Goal: Find specific page/section: Find specific page/section

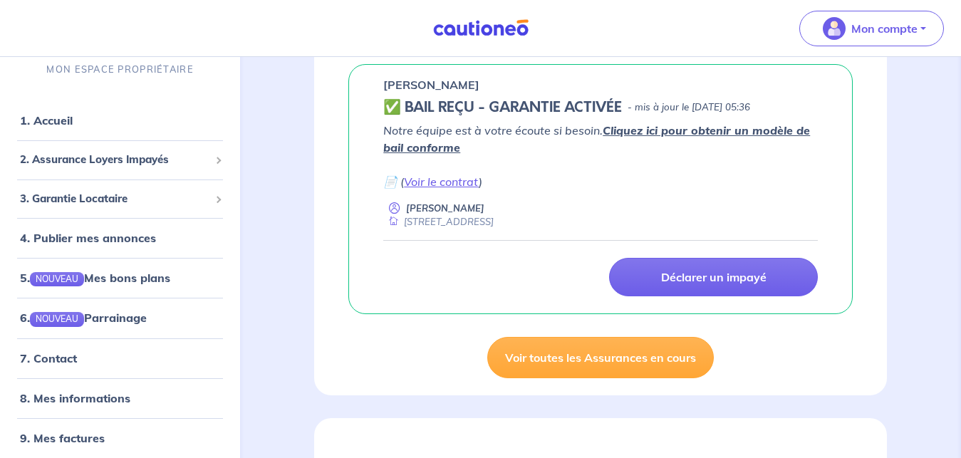
scroll to position [218, 0]
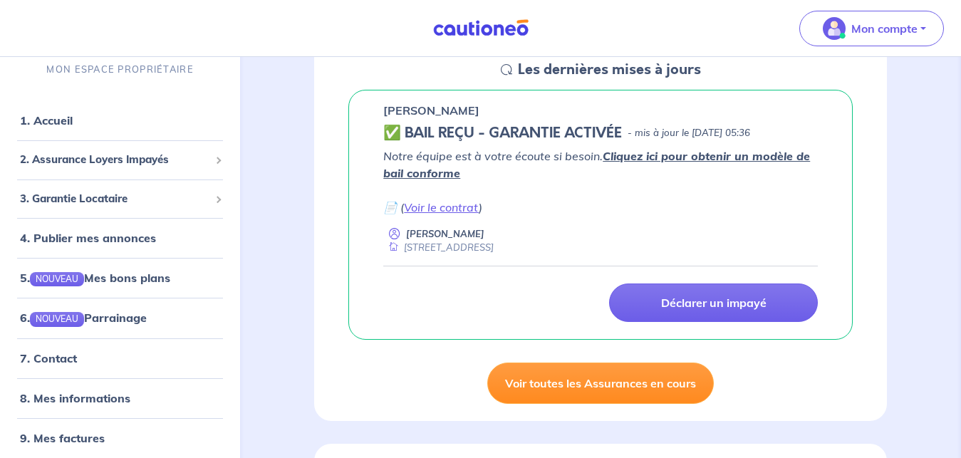
click at [575, 385] on link "Voir toutes les Assurances en cours" at bounding box center [600, 383] width 226 height 41
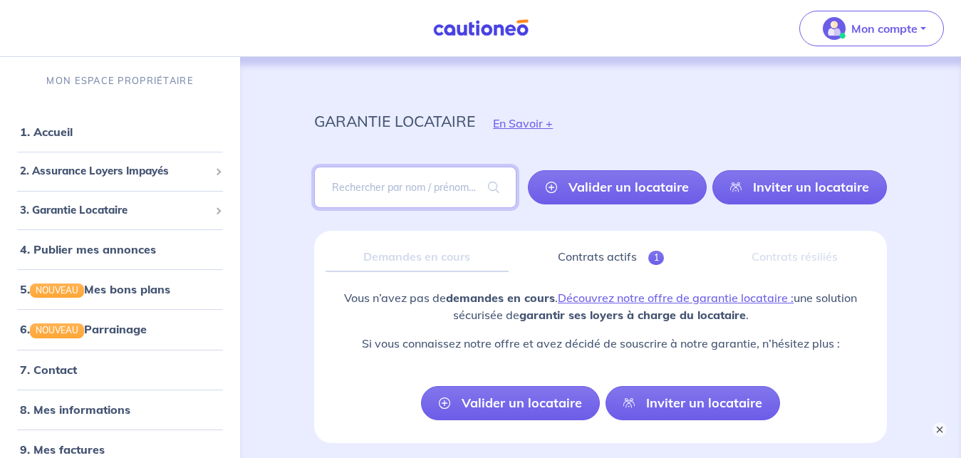
click at [381, 187] on input "search" at bounding box center [415, 187] width 202 height 41
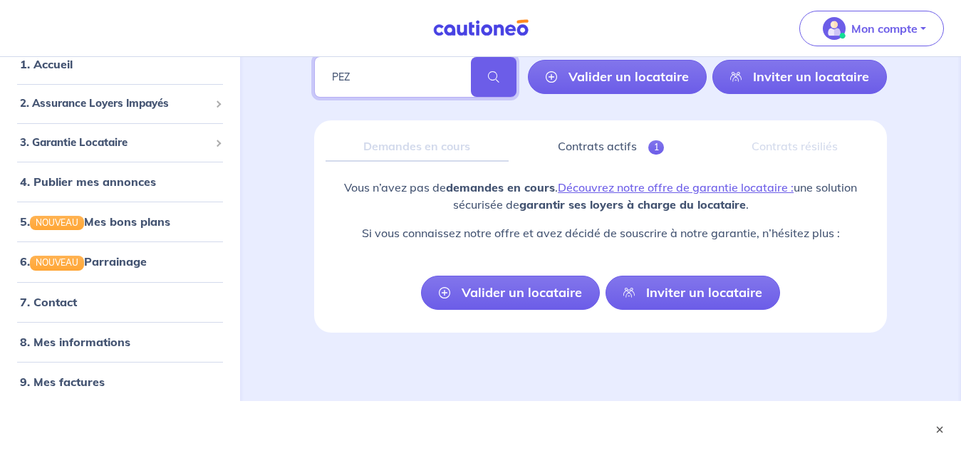
scroll to position [38, 0]
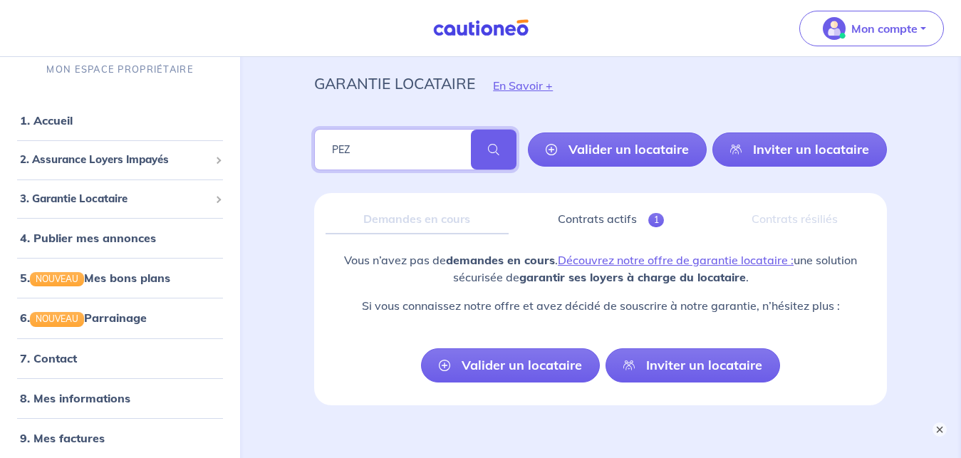
type input "PEZ"
click at [494, 145] on span at bounding box center [494, 150] width 46 height 40
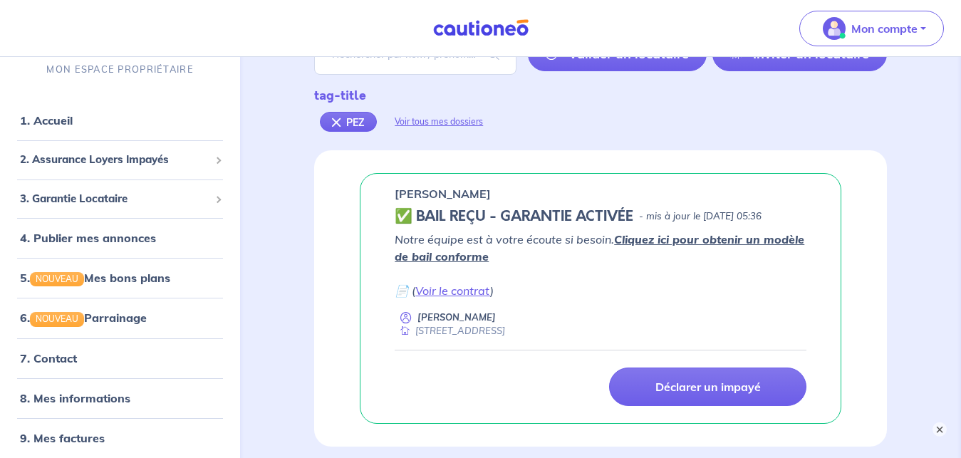
scroll to position [218, 0]
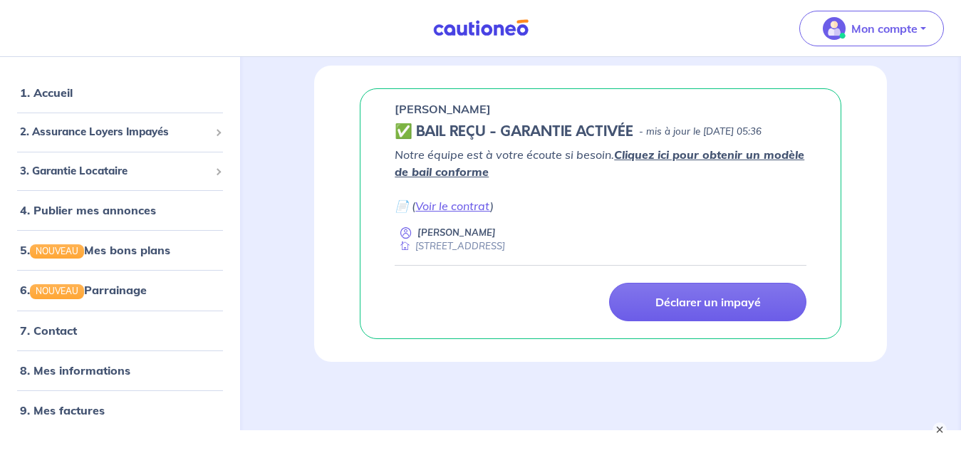
click at [402, 207] on em "📄 ( Voir le contrat )" at bounding box center [444, 206] width 99 height 14
drag, startPoint x: 402, startPoint y: 207, endPoint x: 422, endPoint y: 199, distance: 21.0
click at [402, 207] on em "📄 ( Voir le contrat )" at bounding box center [444, 206] width 99 height 14
click at [439, 203] on link "Voir le contrat" at bounding box center [452, 206] width 75 height 14
